Goal: Navigation & Orientation: Find specific page/section

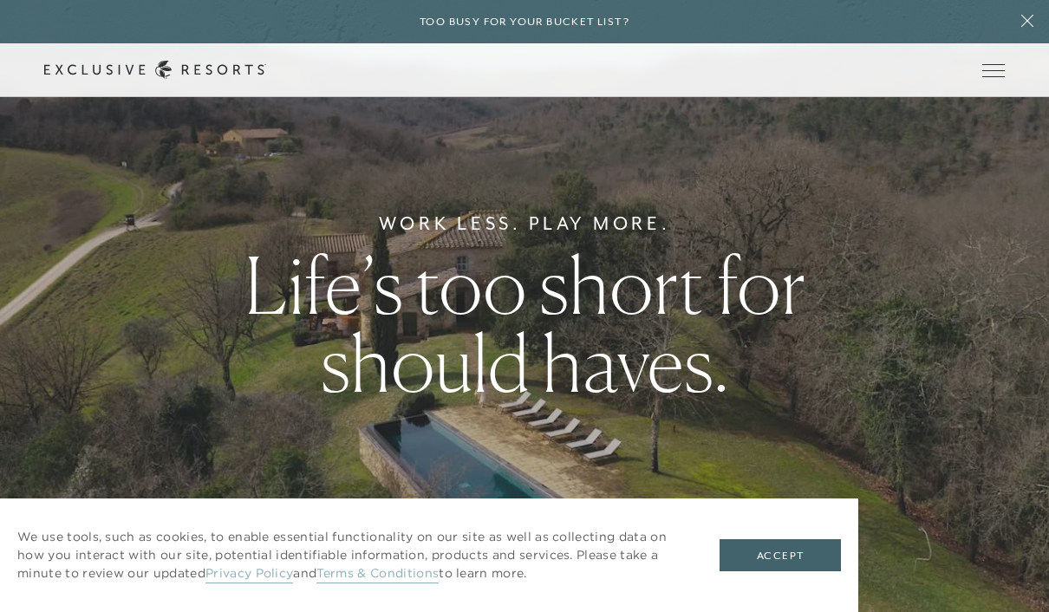
click at [1002, 70] on span "Open navigation" at bounding box center [993, 70] width 23 height 1
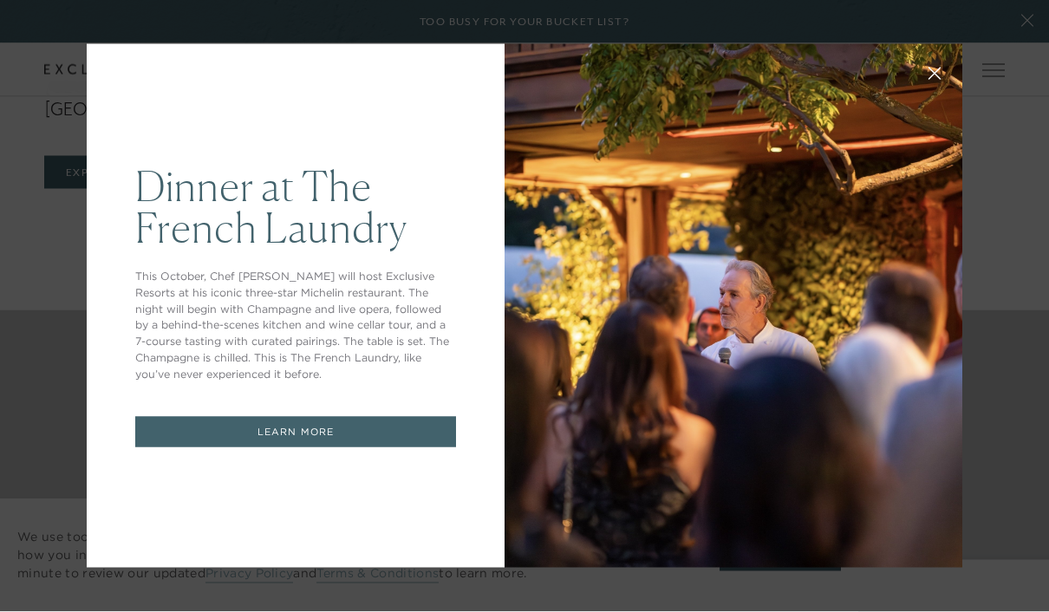
scroll to position [4267, 0]
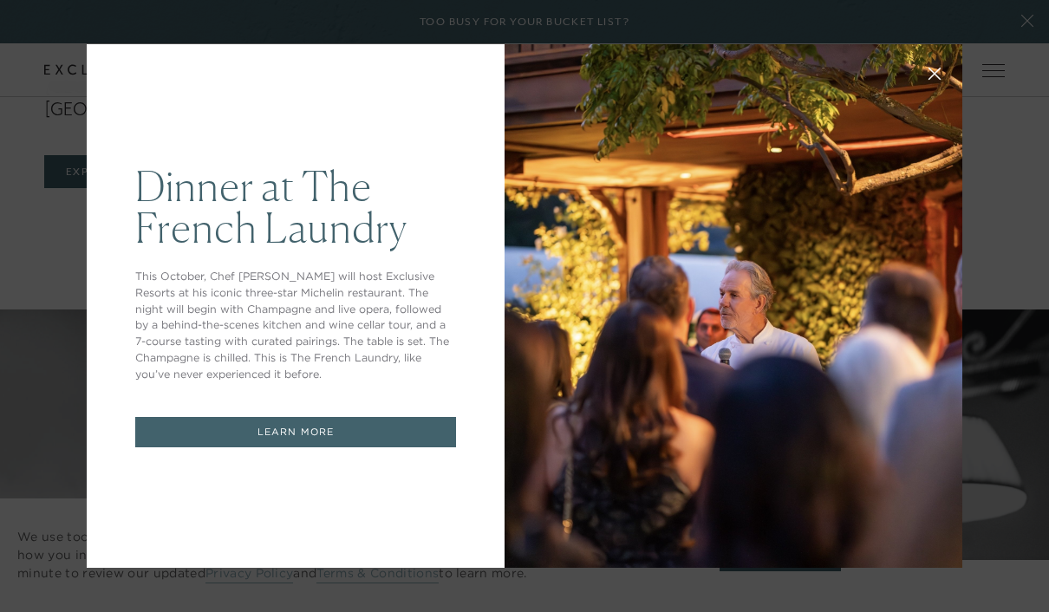
click at [993, 421] on div "Dinner at The [GEOGRAPHIC_DATA] This October, Chef [PERSON_NAME] will host Excl…" at bounding box center [524, 306] width 1049 height 612
click at [1036, 34] on div "Dinner at The [GEOGRAPHIC_DATA] This October, Chef [PERSON_NAME] will host Excl…" at bounding box center [524, 306] width 1049 height 612
click at [355, 447] on link "LEARN MORE" at bounding box center [295, 432] width 321 height 30
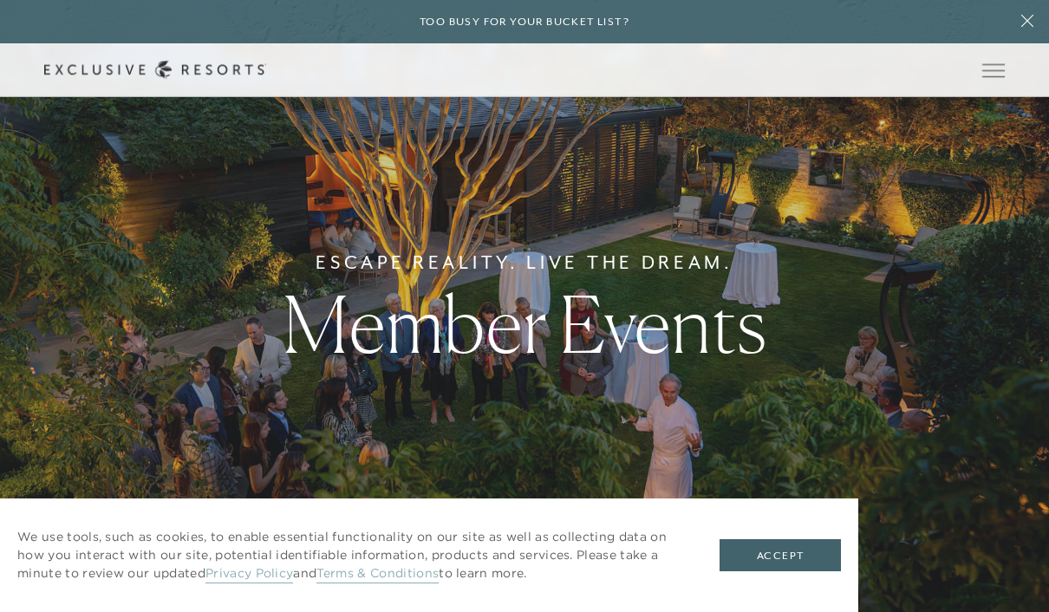
click at [991, 75] on span "Open navigation" at bounding box center [993, 70] width 23 height 12
click at [1026, 16] on icon at bounding box center [1027, 21] width 33 height 14
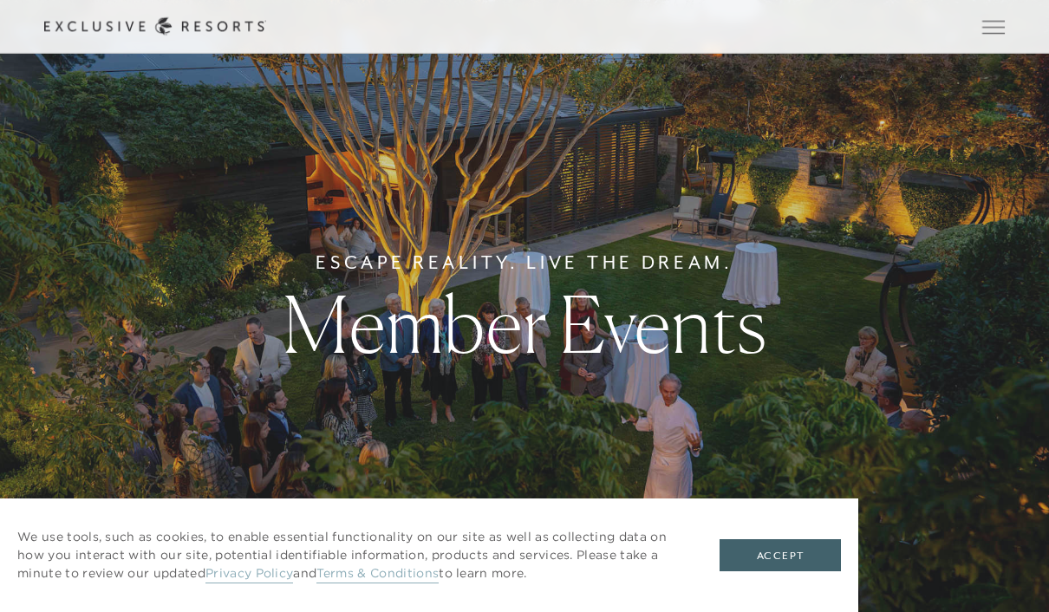
click at [1005, 26] on button "Open navigation" at bounding box center [993, 27] width 23 height 12
click at [195, 24] on icon at bounding box center [155, 26] width 222 height 18
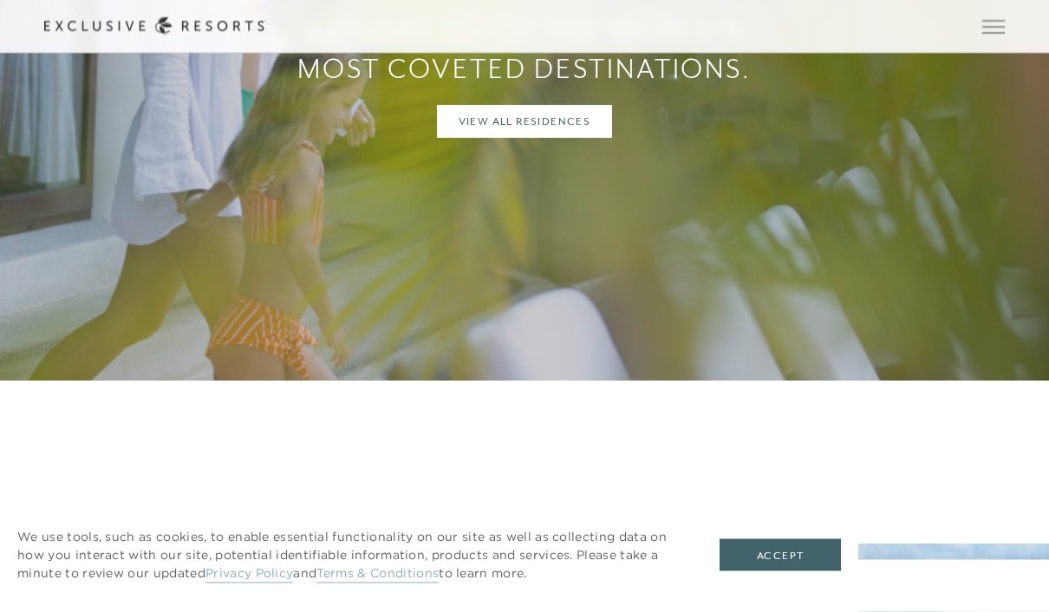
scroll to position [1471, 0]
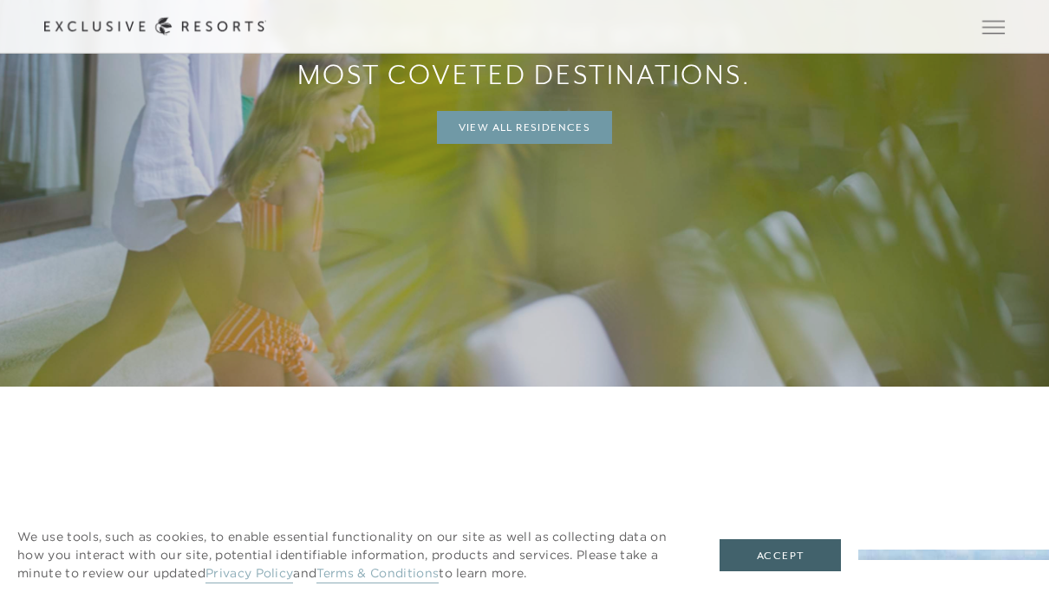
click at [577, 144] on link "View All Residences" at bounding box center [525, 127] width 176 height 33
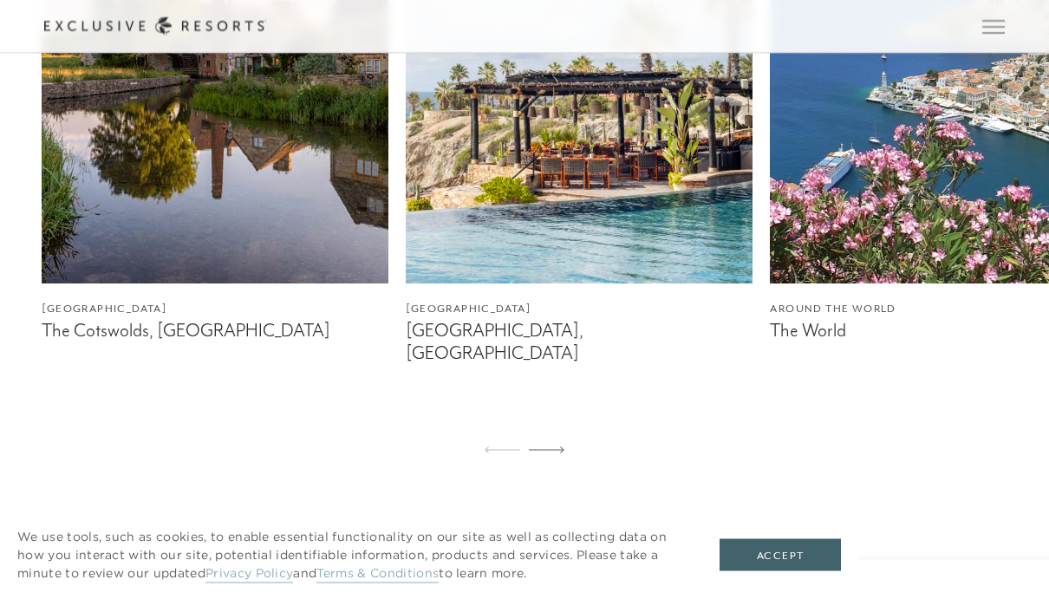
scroll to position [1152, 0]
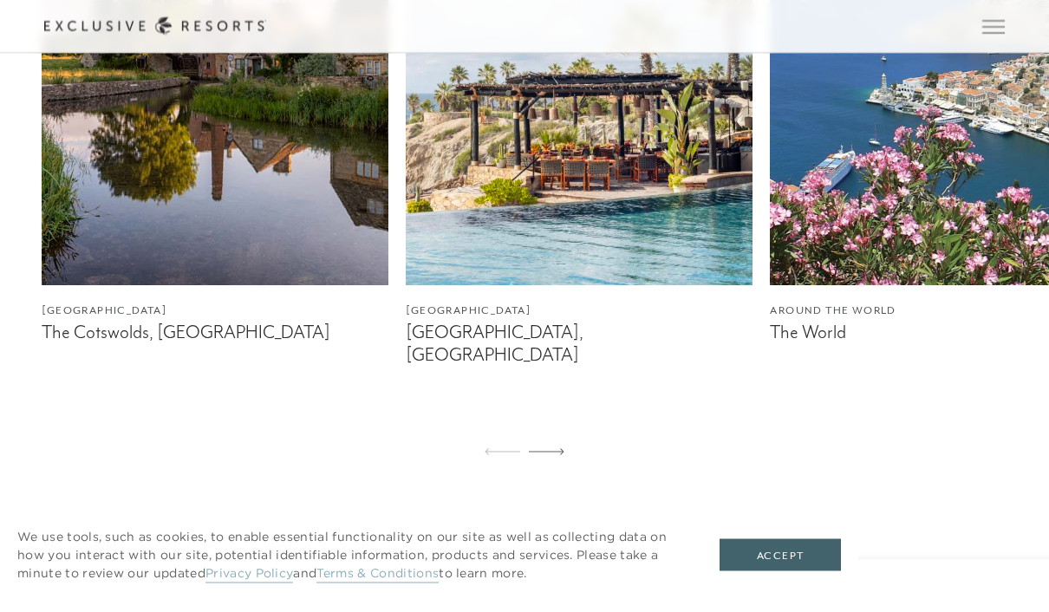
click at [630, 222] on img at bounding box center [579, 70] width 347 height 434
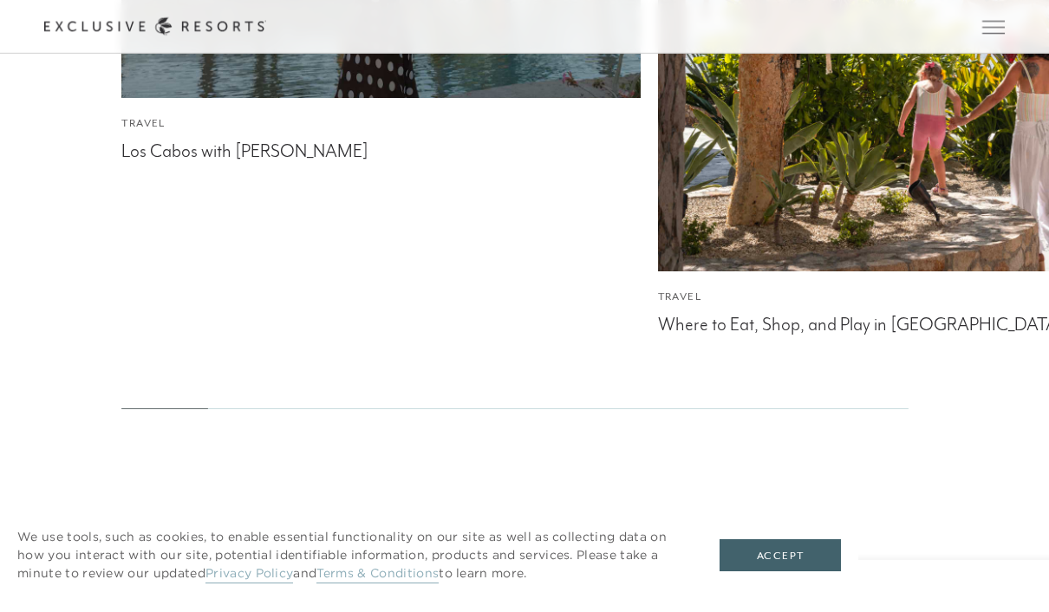
scroll to position [5686, 0]
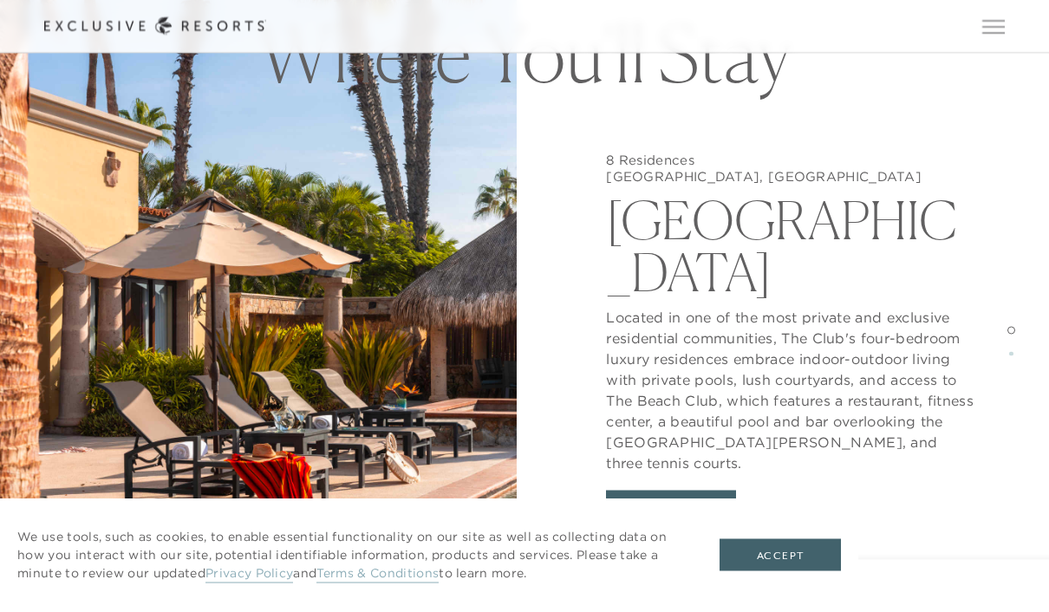
scroll to position [6226, 0]
